Goal: Task Accomplishment & Management: Manage account settings

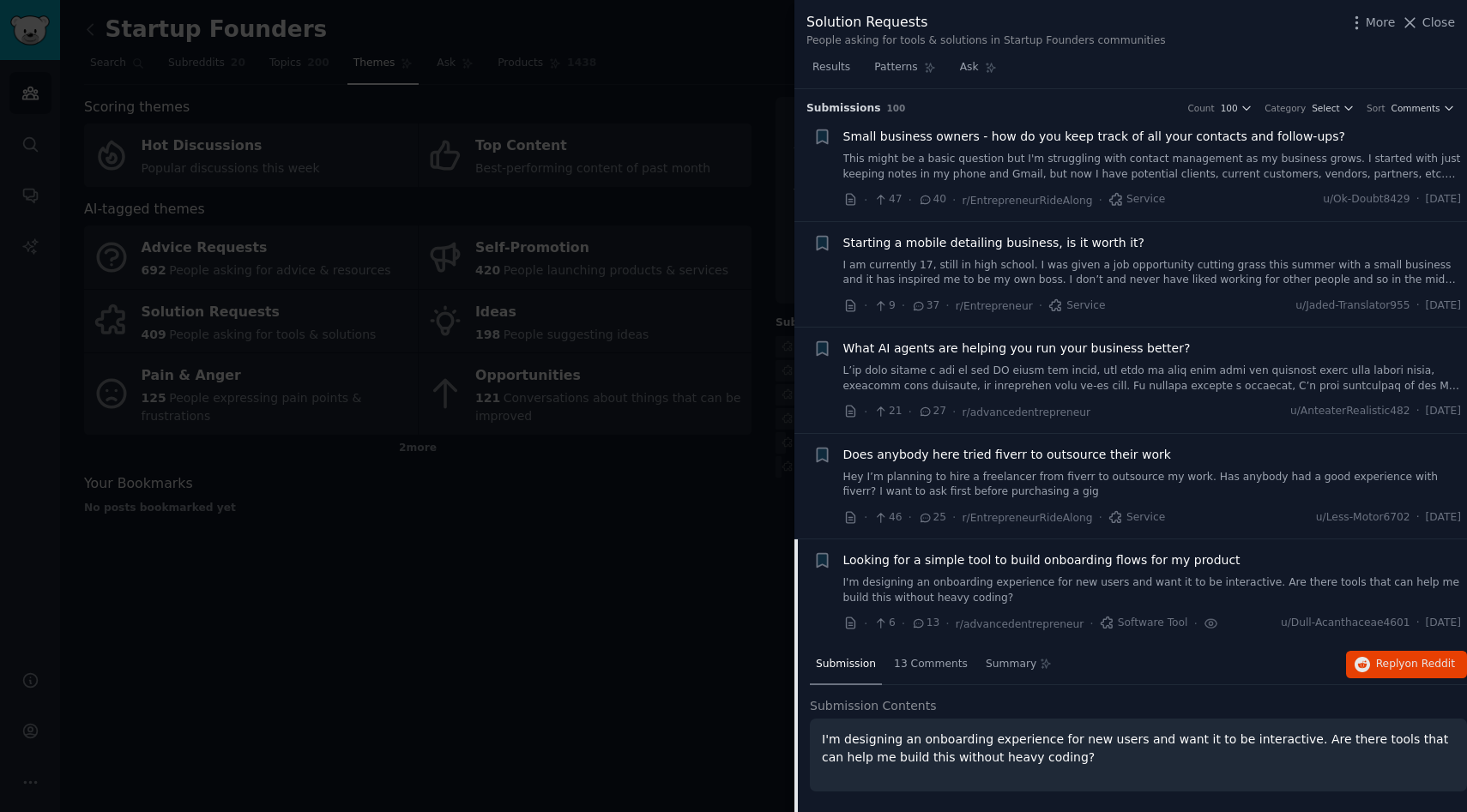
click at [506, 594] on div at bounding box center [734, 406] width 1467 height 812
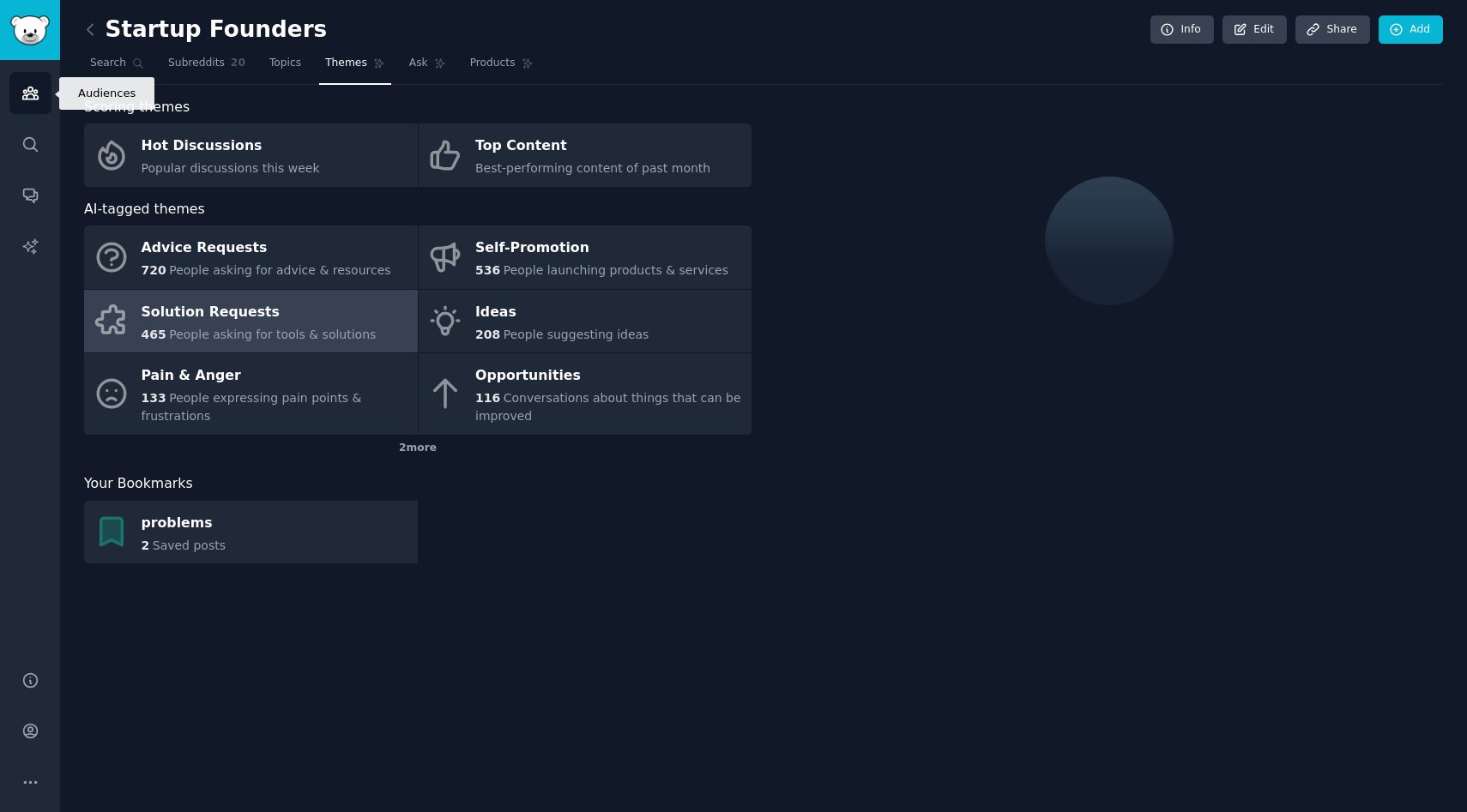
click at [26, 102] on link "Audiences" at bounding box center [30, 92] width 42 height 42
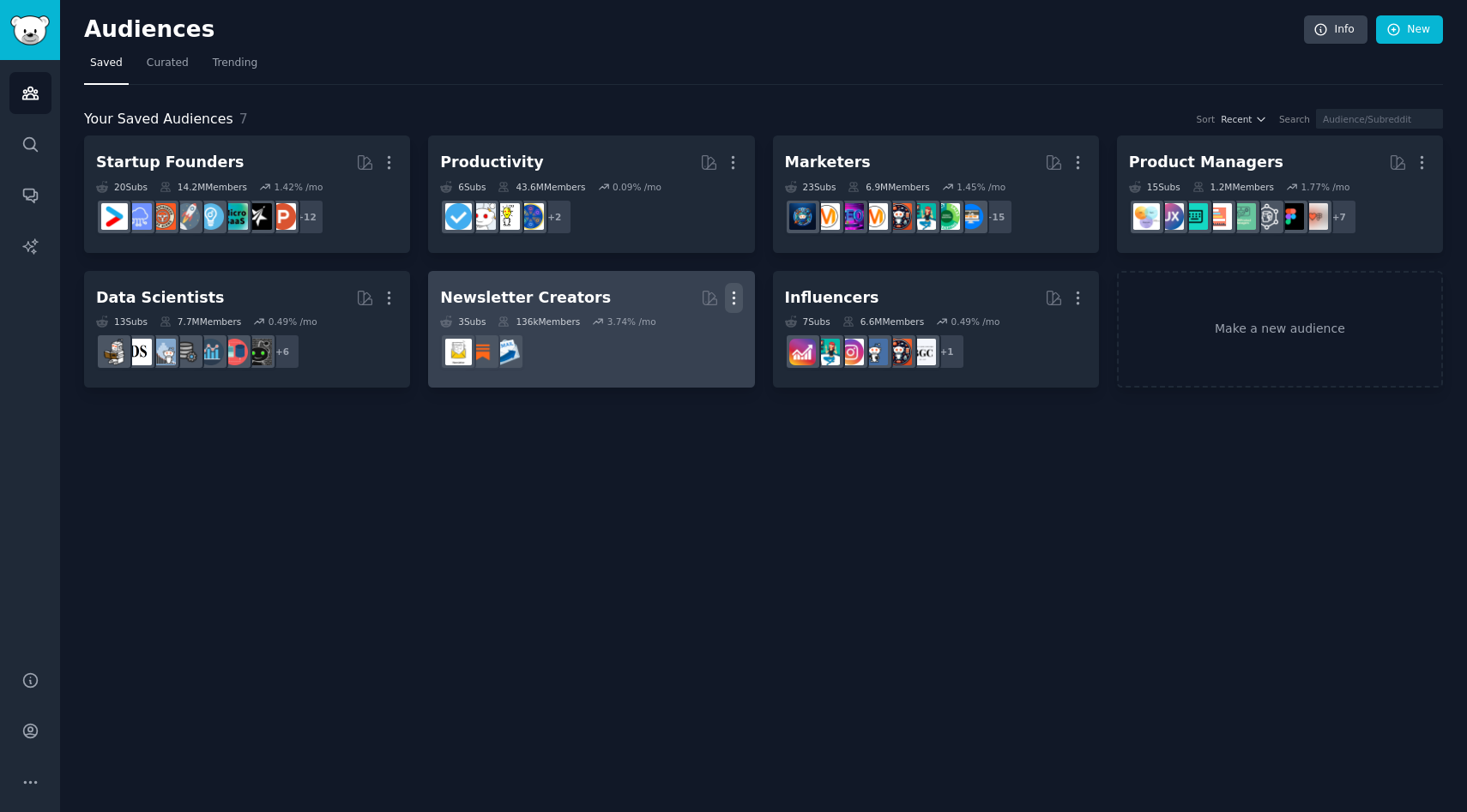
click at [733, 299] on icon "button" at bounding box center [734, 298] width 2 height 12
click at [679, 333] on p "Delete" at bounding box center [687, 334] width 39 height 18
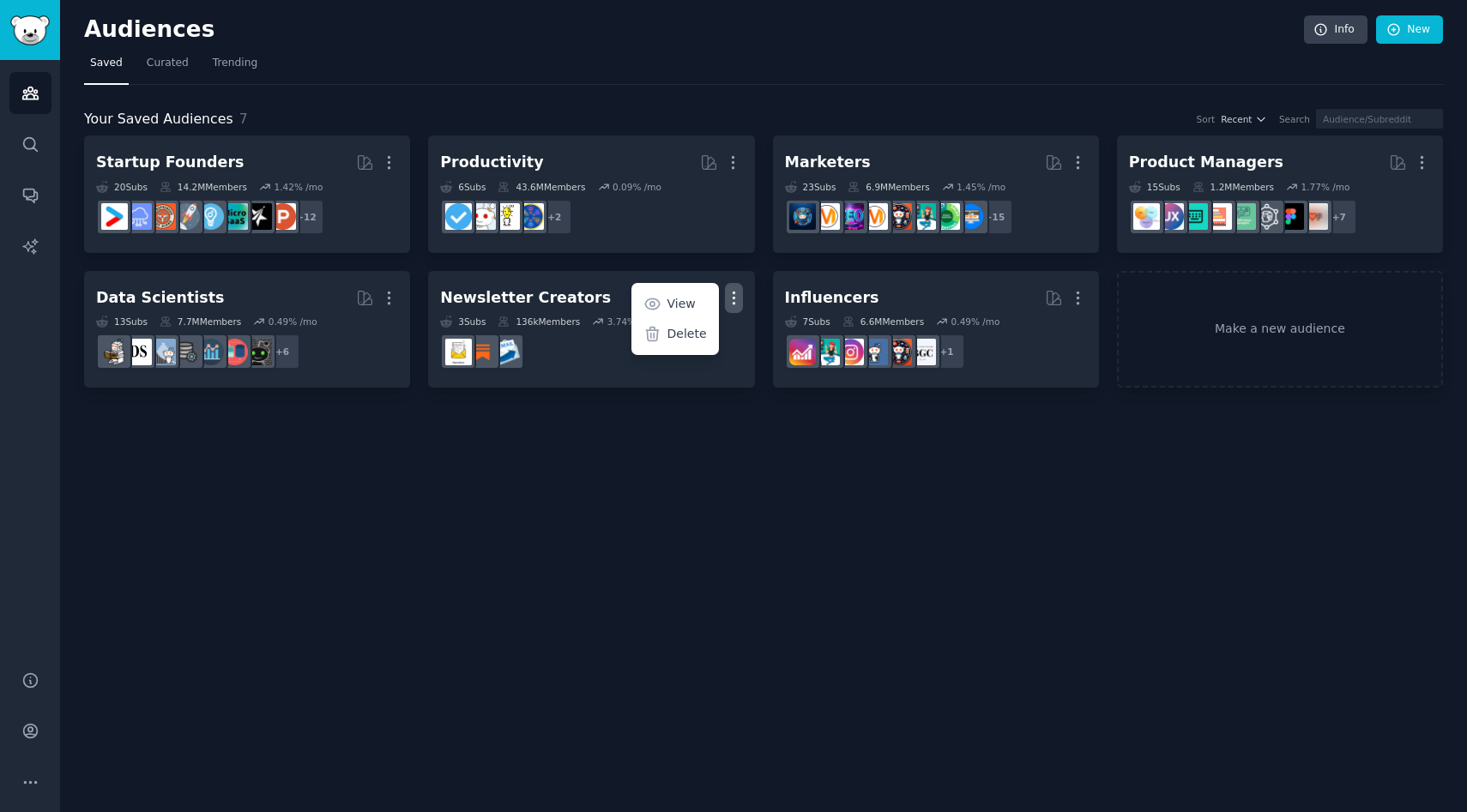
click at [767, 554] on div "Audiences Info New Saved Curated Trending Your Saved Audiences 7 Sort Recent Se…" at bounding box center [763, 406] width 1407 height 812
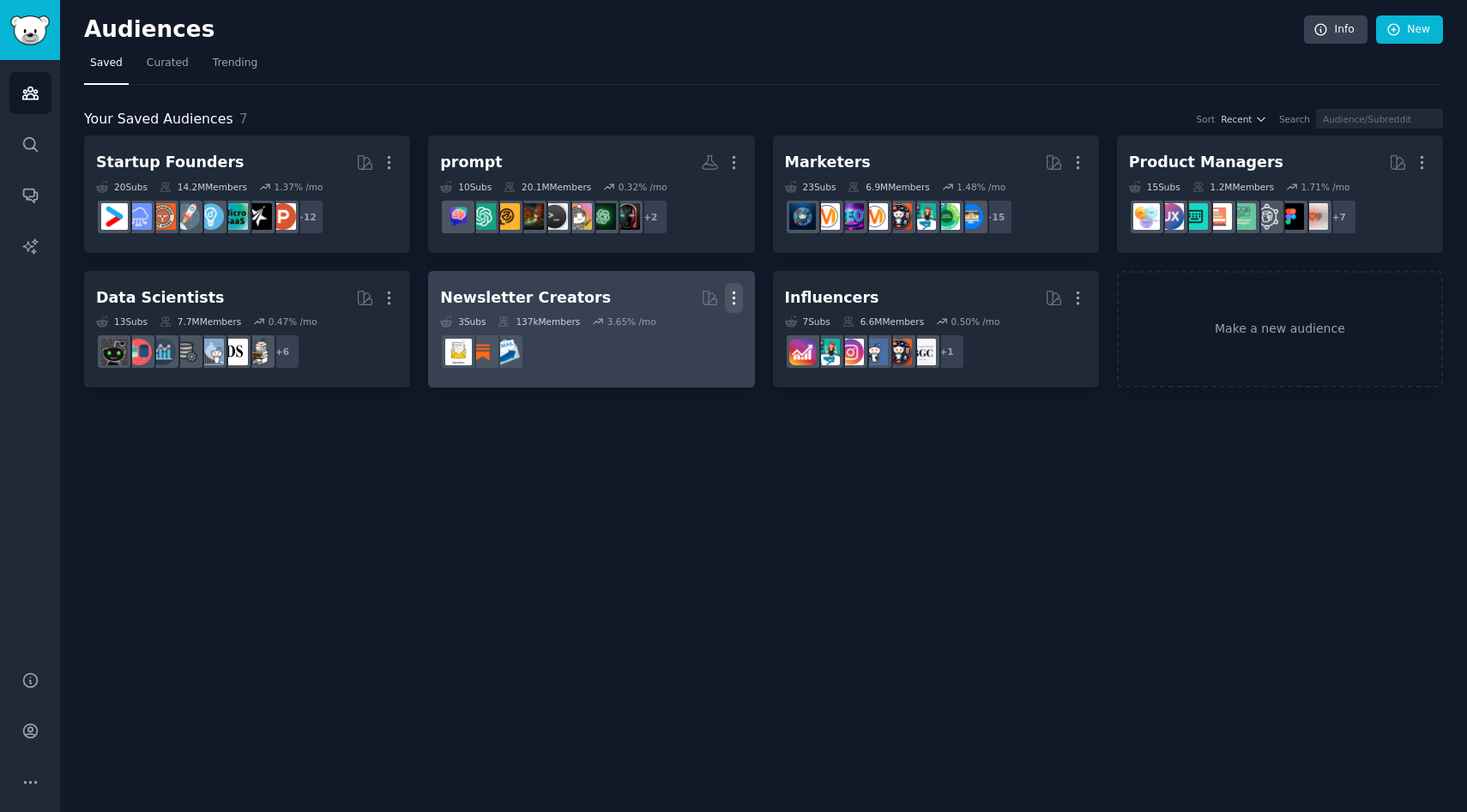
click at [732, 294] on icon "button" at bounding box center [734, 298] width 18 height 18
click at [662, 337] on icon at bounding box center [653, 334] width 18 height 18
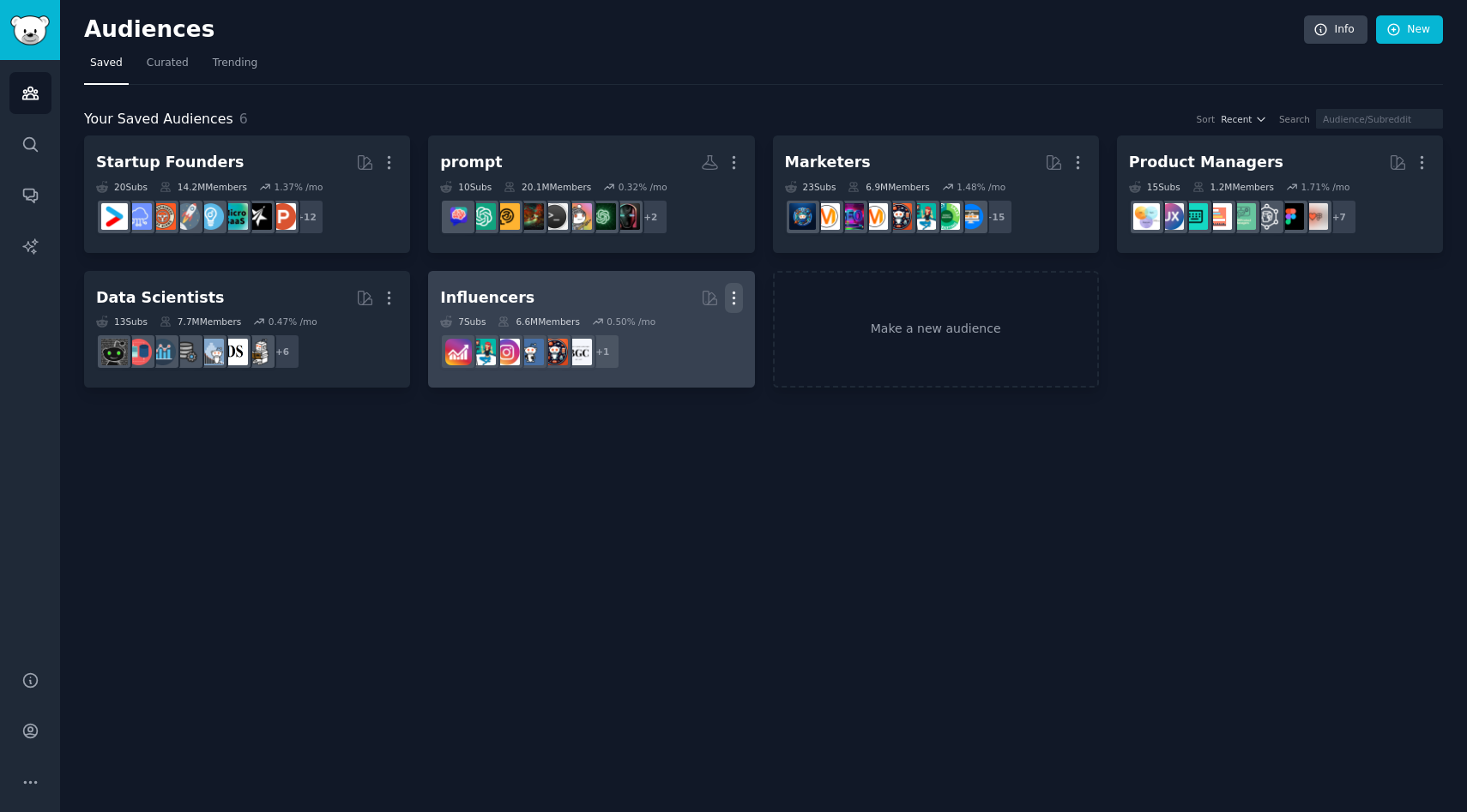
click at [734, 297] on icon "button" at bounding box center [734, 298] width 2 height 12
click at [693, 337] on p "Delete" at bounding box center [687, 334] width 39 height 18
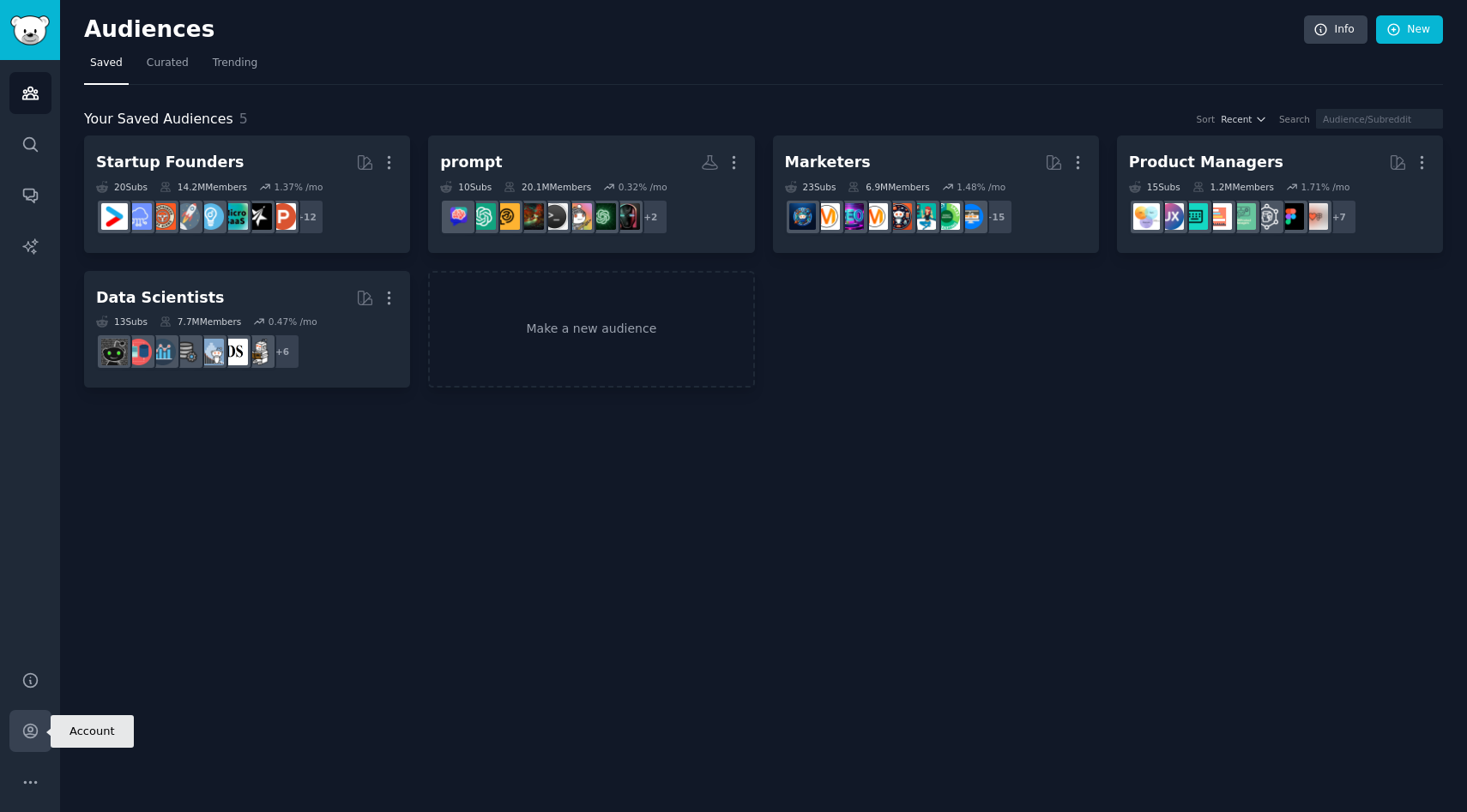
click at [25, 726] on icon "Sidebar" at bounding box center [30, 731] width 14 height 14
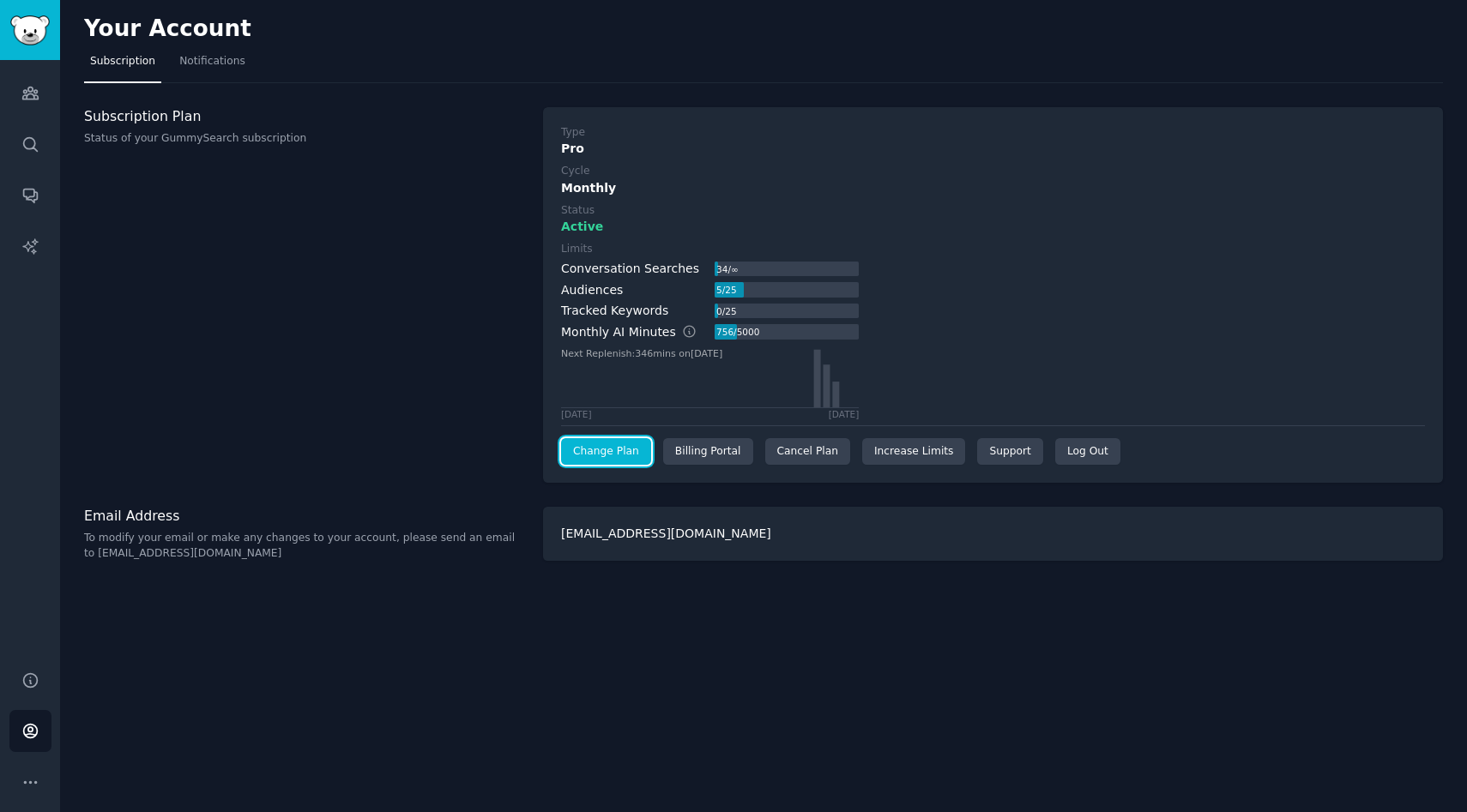
click at [609, 449] on link "Change Plan" at bounding box center [607, 452] width 90 height 28
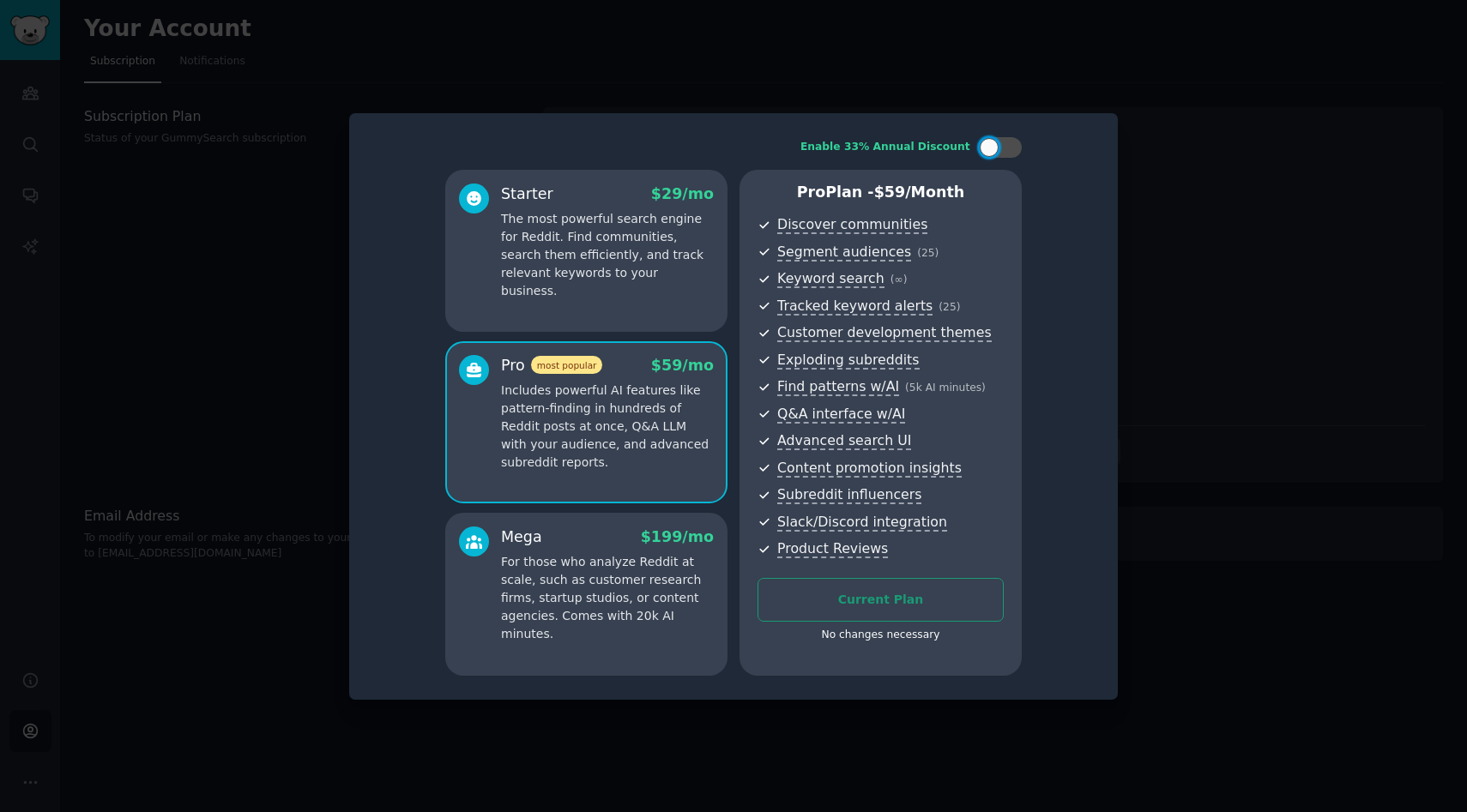
click at [1212, 248] on div at bounding box center [734, 406] width 1467 height 812
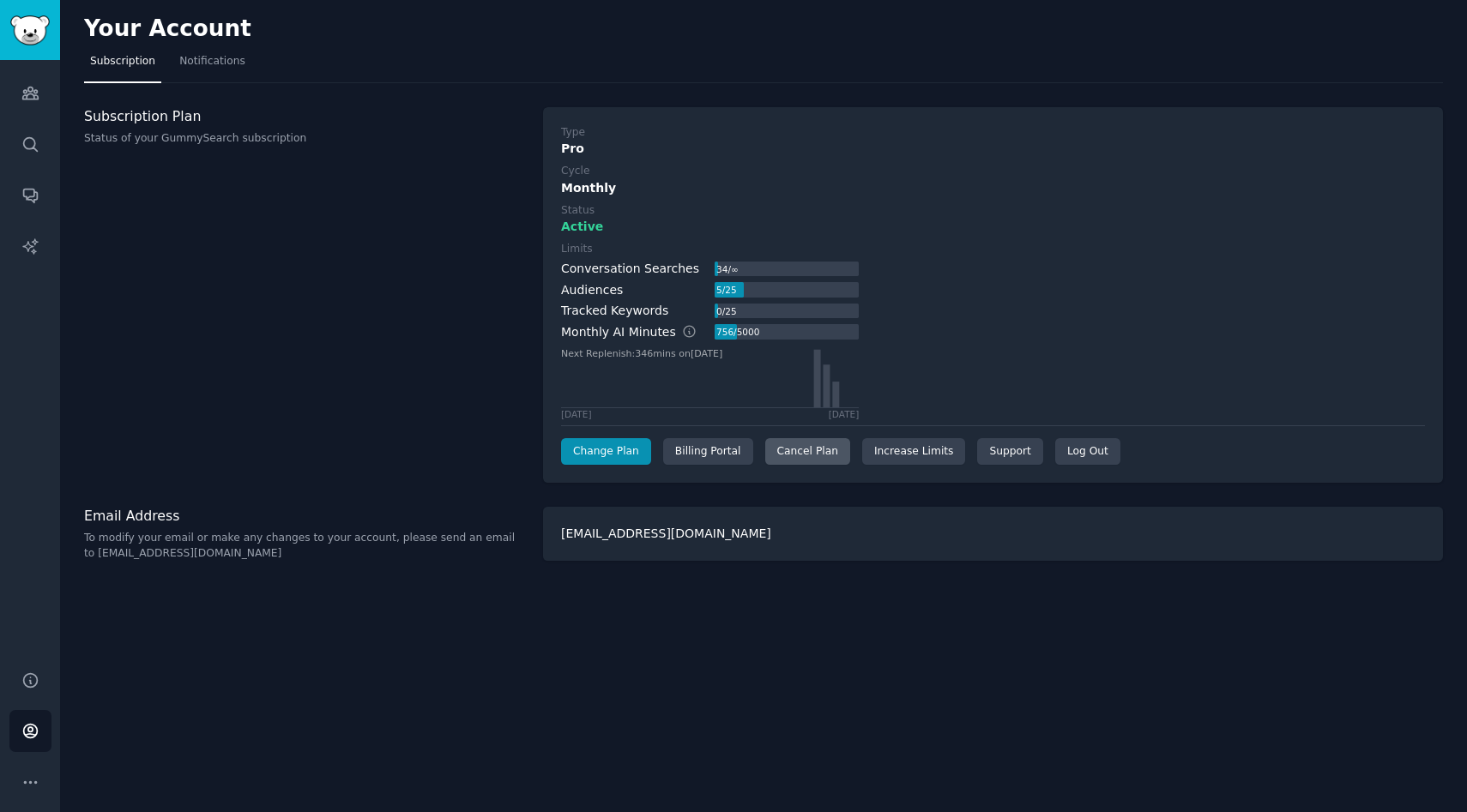
click at [806, 454] on div "Cancel Plan" at bounding box center [807, 452] width 85 height 28
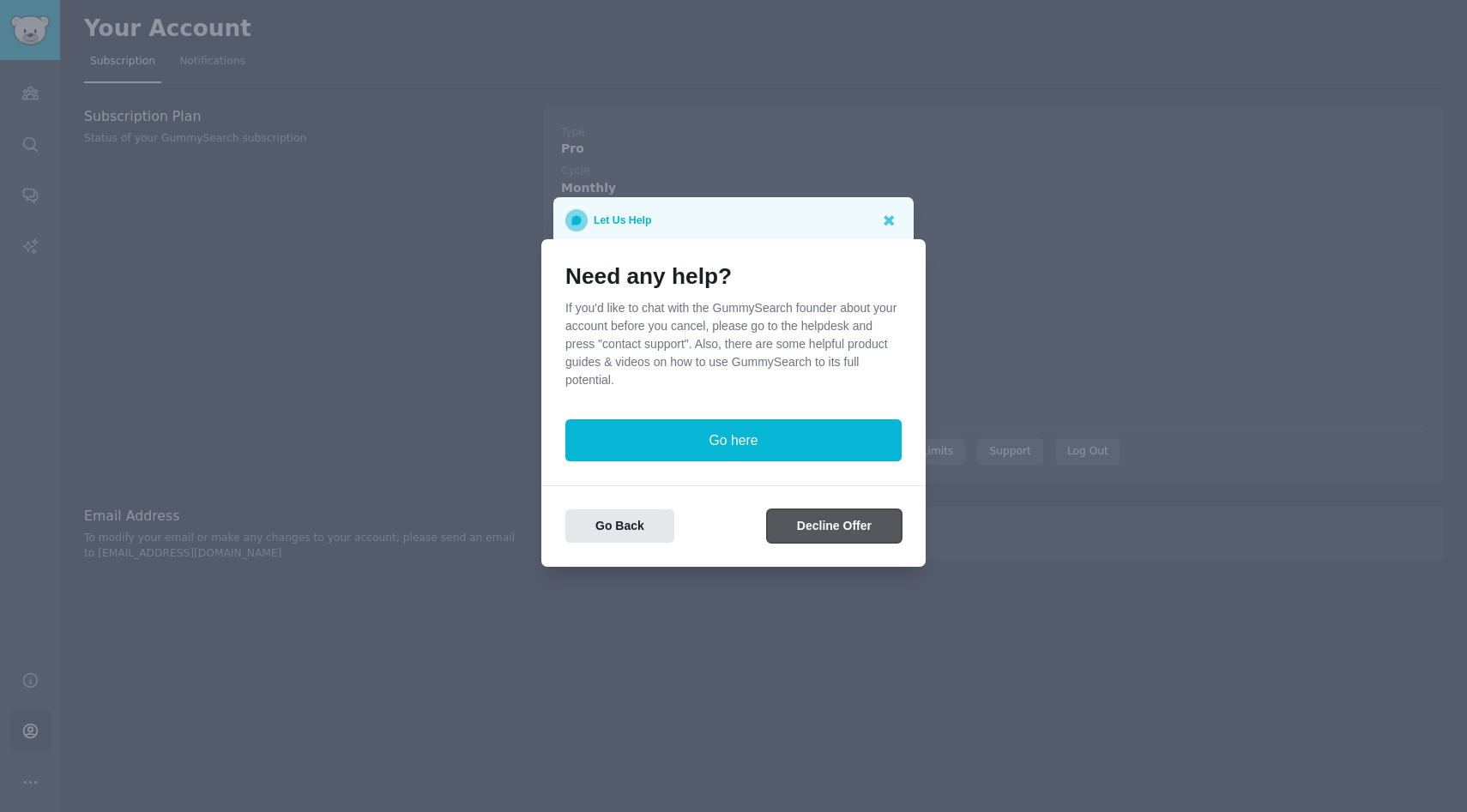
click at [845, 536] on button "Decline Offer" at bounding box center [834, 526] width 135 height 33
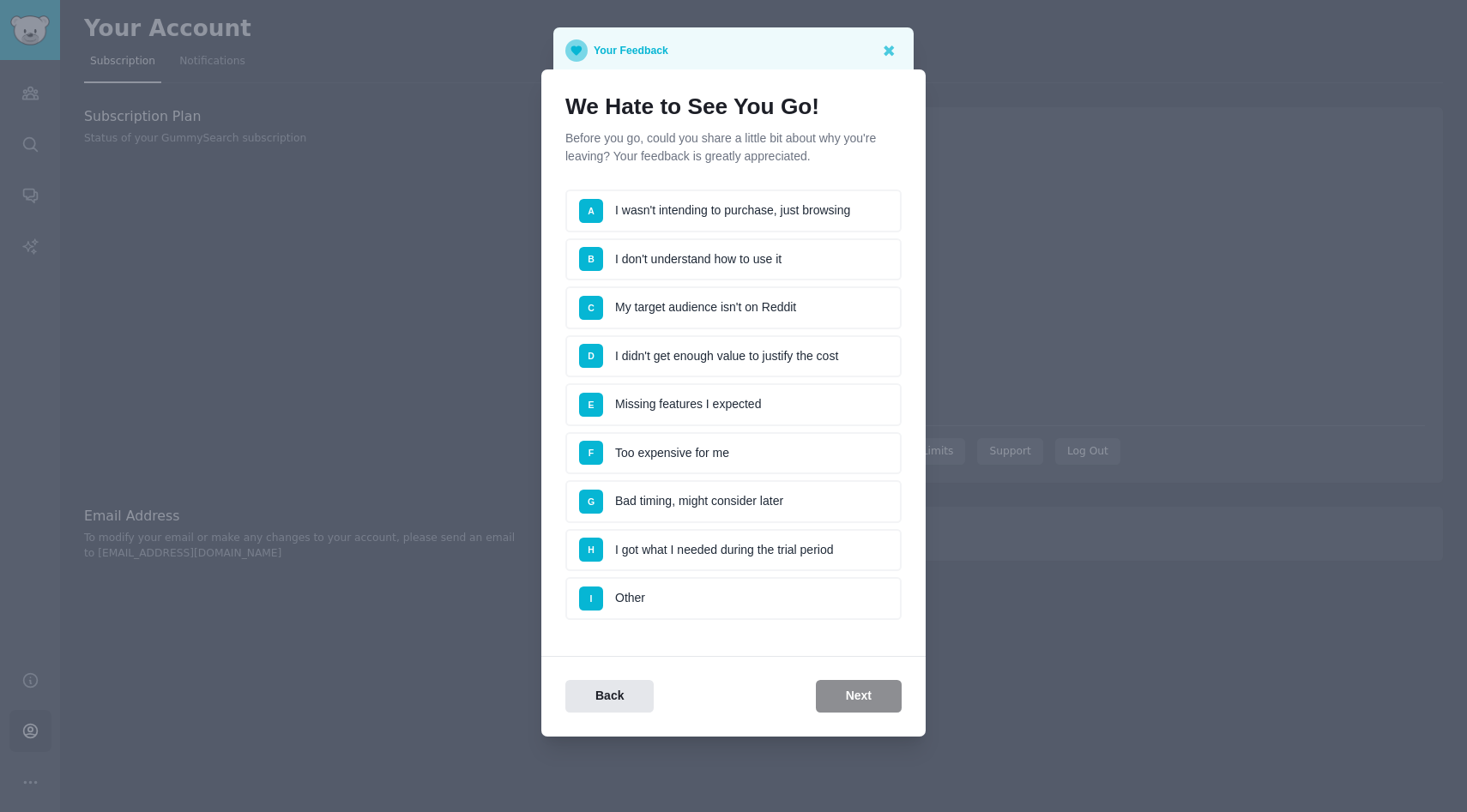
click at [684, 455] on li "F Too expensive for me" at bounding box center [734, 454] width 336 height 43
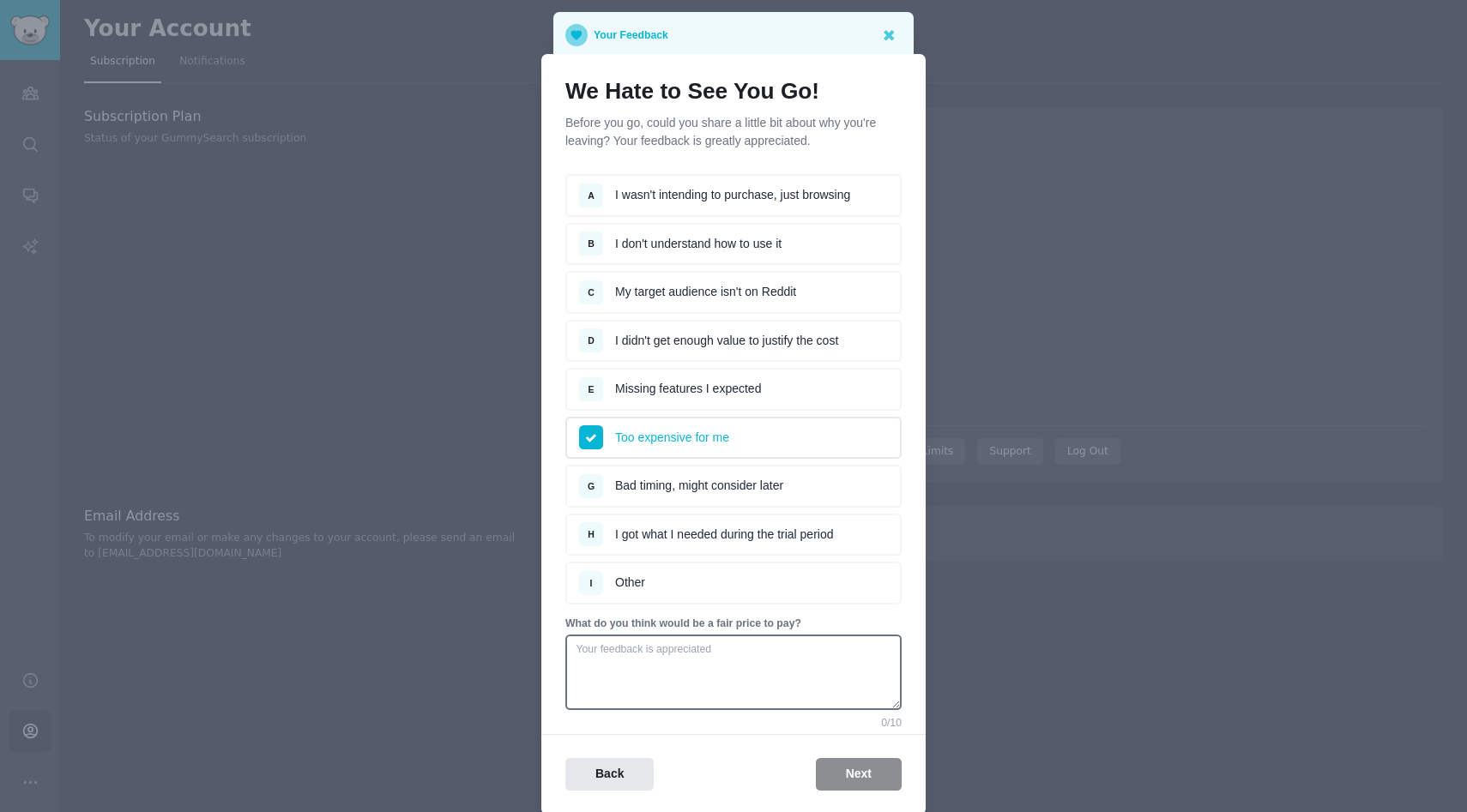
click at [858, 781] on div "Back Next" at bounding box center [734, 775] width 384 height 33
click at [767, 676] on textarea at bounding box center [734, 672] width 336 height 76
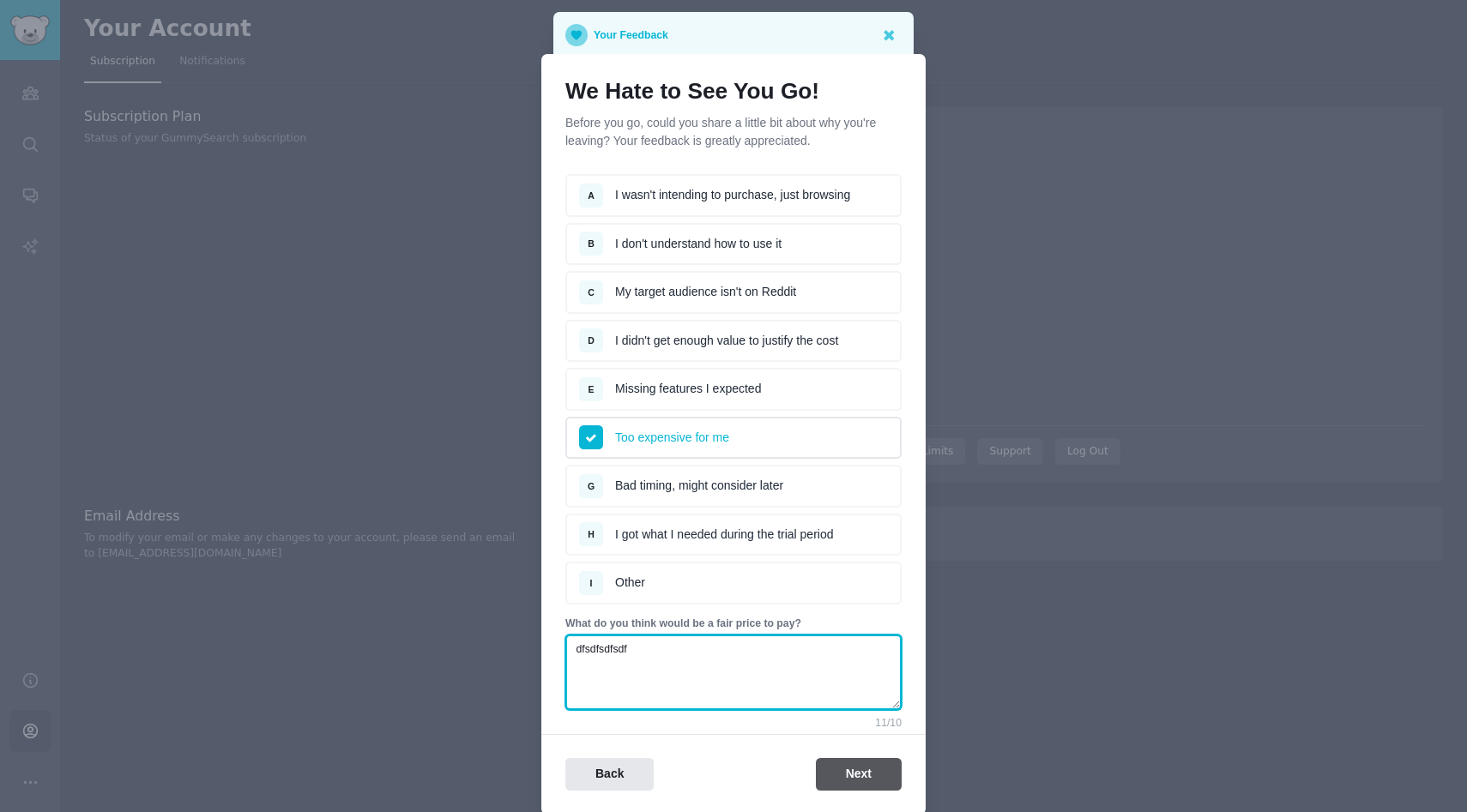
type textarea "dfsdfsdfsdf"
click at [866, 782] on button "Next" at bounding box center [858, 775] width 86 height 33
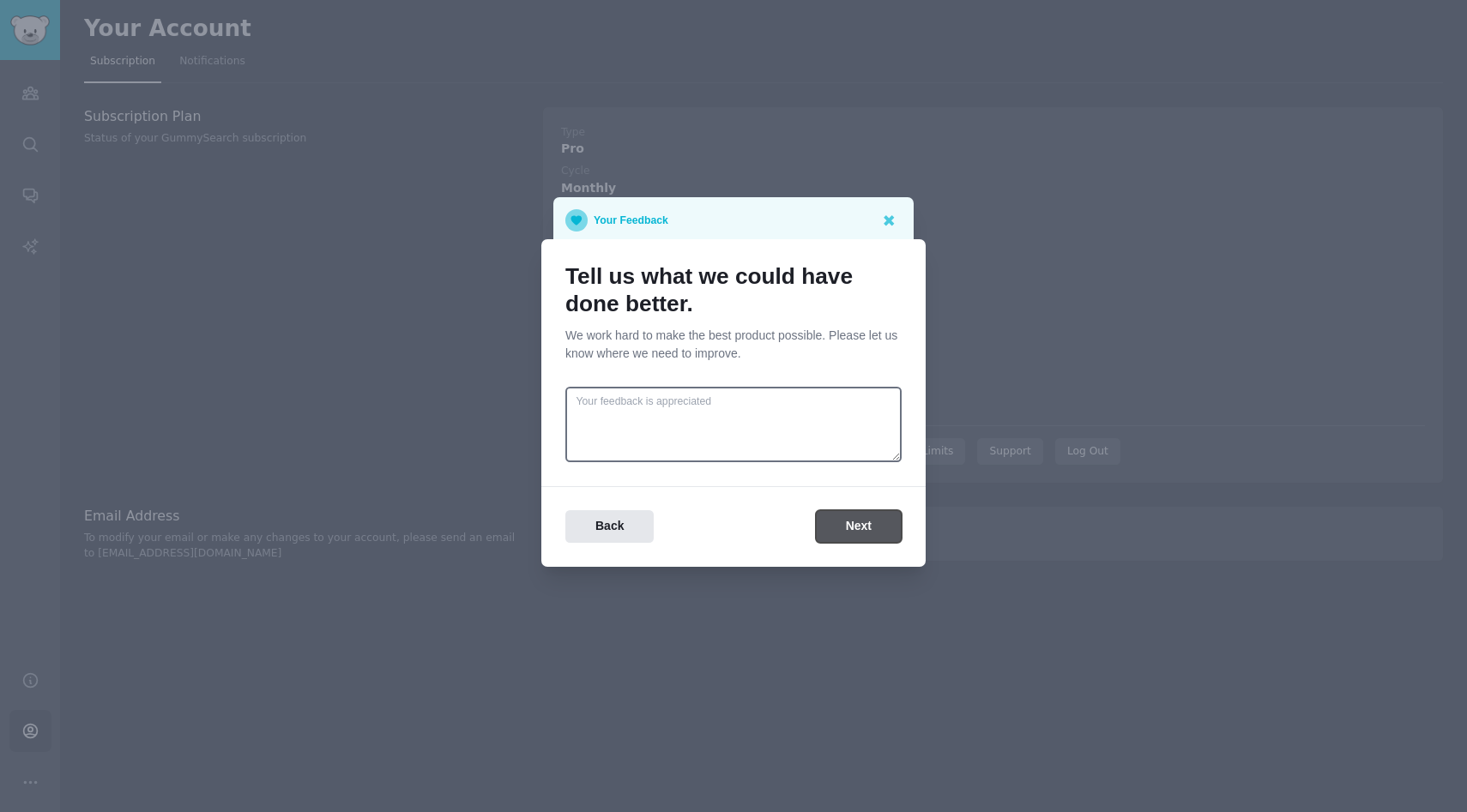
click at [852, 528] on button "Next" at bounding box center [858, 527] width 86 height 33
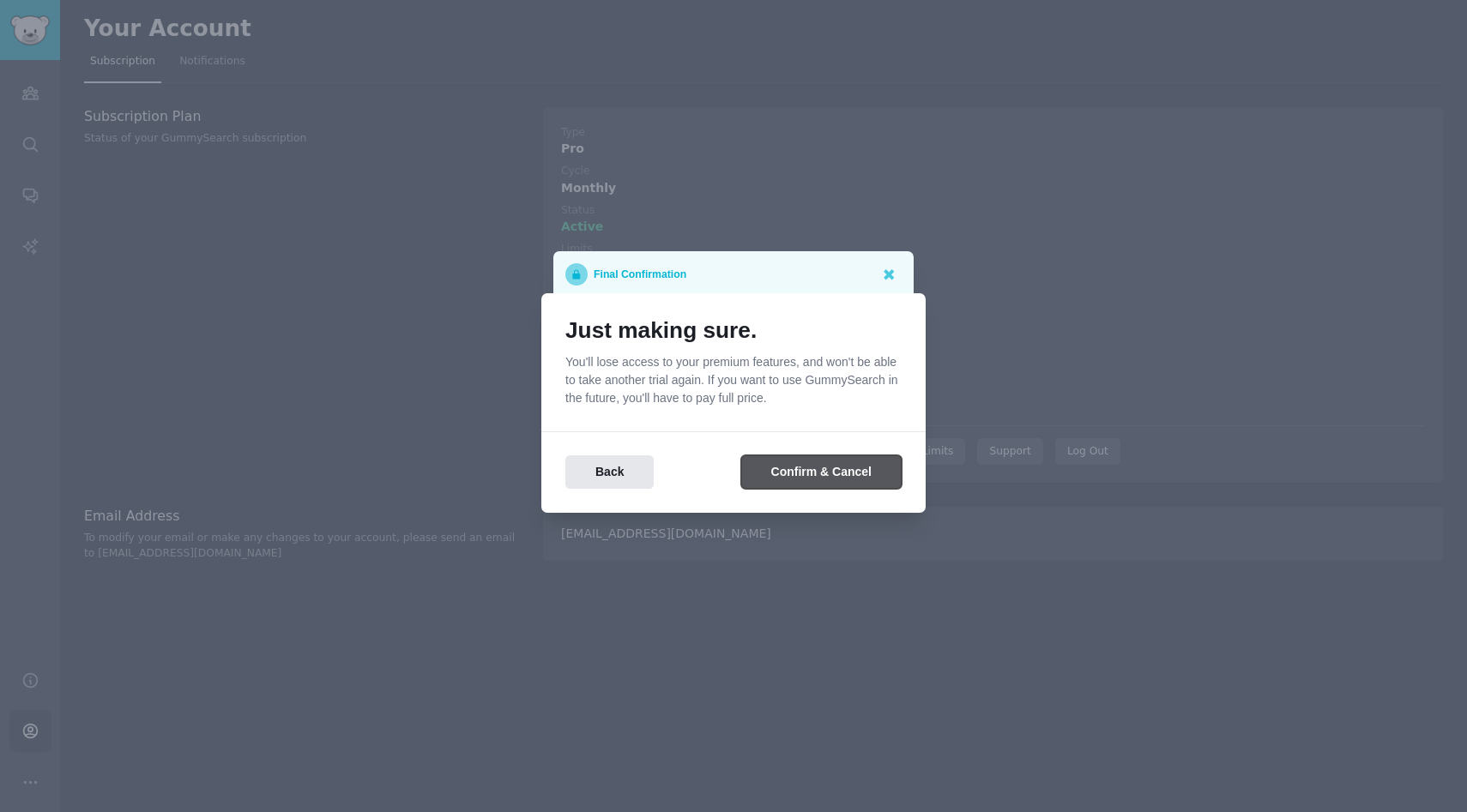
click at [806, 471] on button "Confirm & Cancel" at bounding box center [821, 472] width 160 height 33
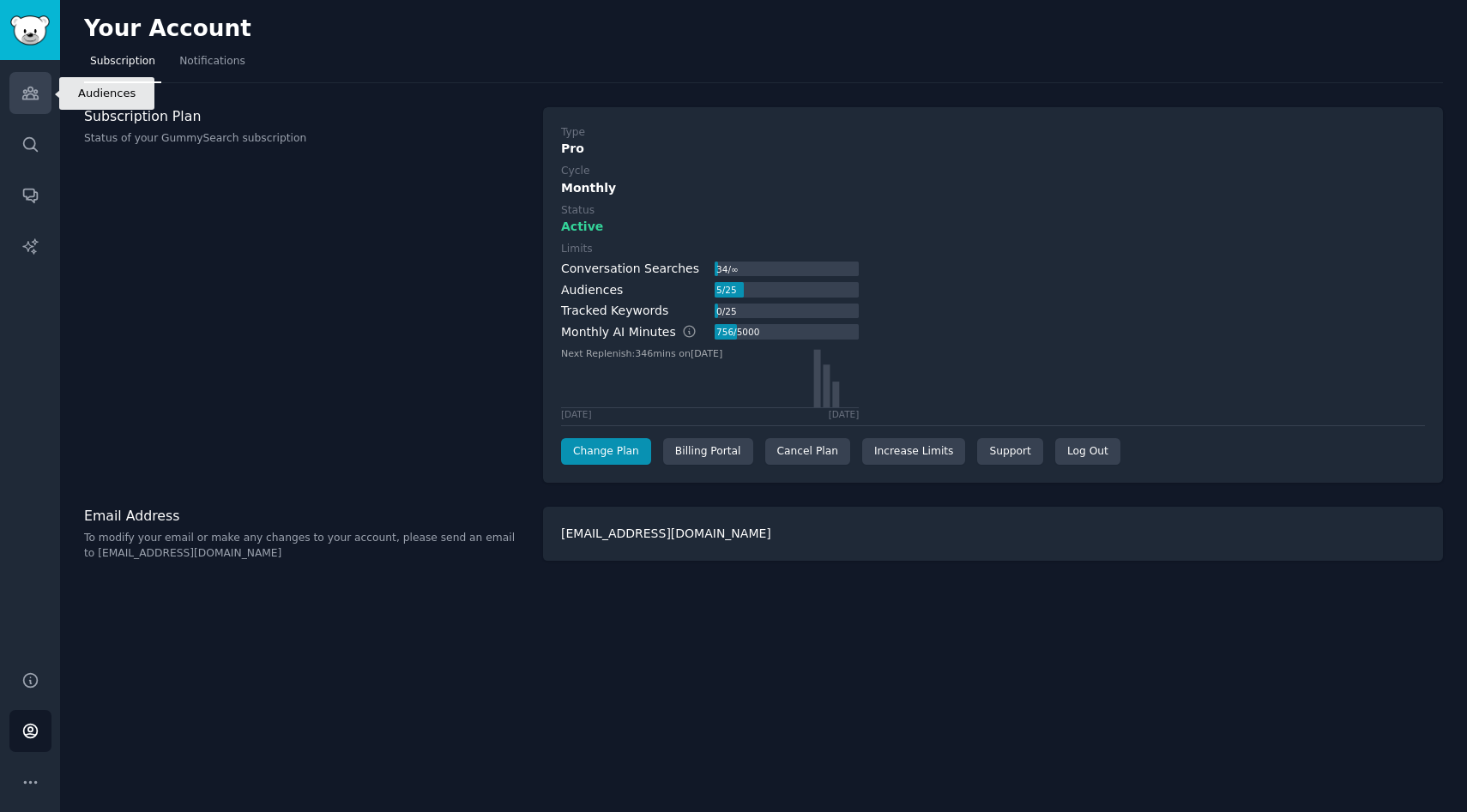
click at [36, 98] on icon "Sidebar" at bounding box center [30, 93] width 16 height 12
